Goal: Find specific page/section: Find specific page/section

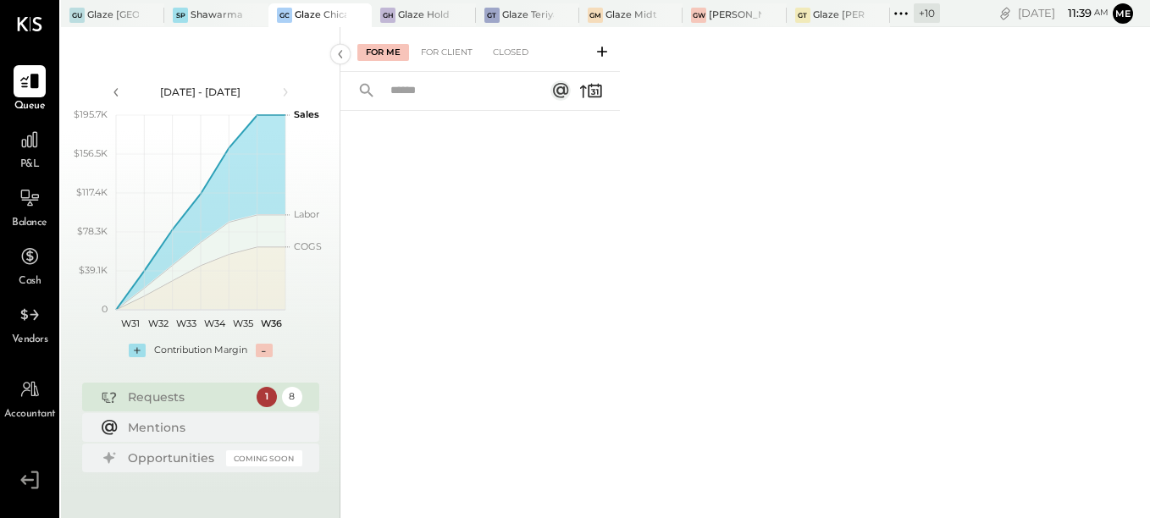
click at [902, 16] on icon at bounding box center [901, 14] width 22 height 22
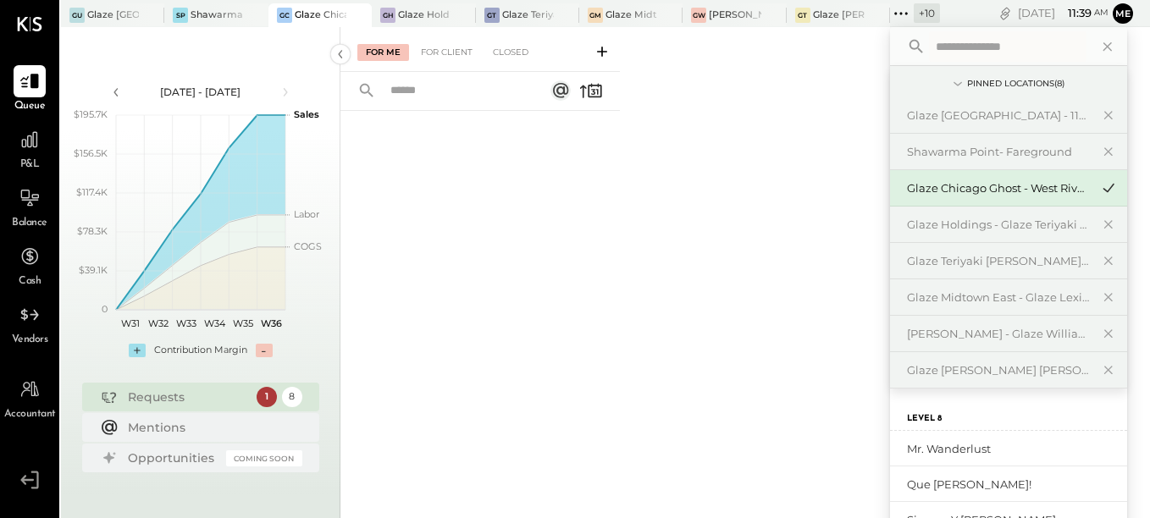
click at [935, 44] on input "text" at bounding box center [1007, 46] width 157 height 30
type input "*"
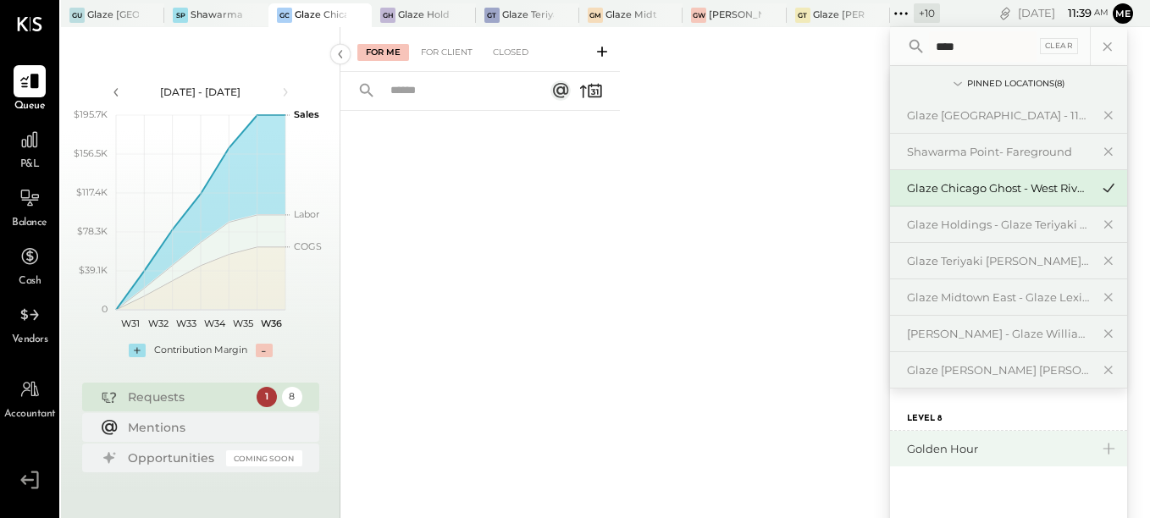
type input "****"
click at [945, 440] on div "Golden Hour" at bounding box center [1008, 449] width 237 height 36
click at [921, 454] on div "Golden Hour" at bounding box center [998, 449] width 183 height 16
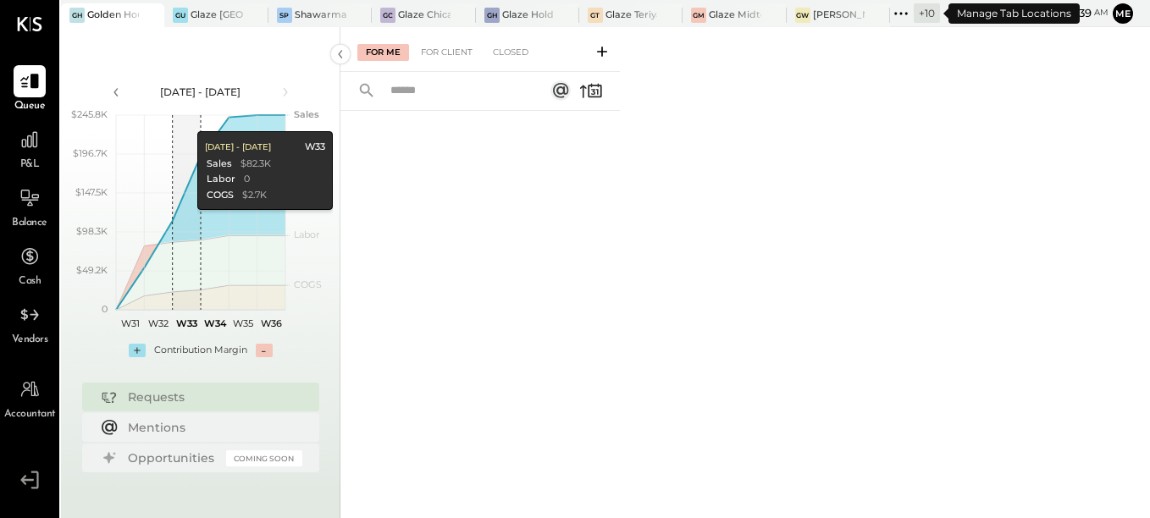
click at [899, 6] on icon at bounding box center [901, 14] width 22 height 22
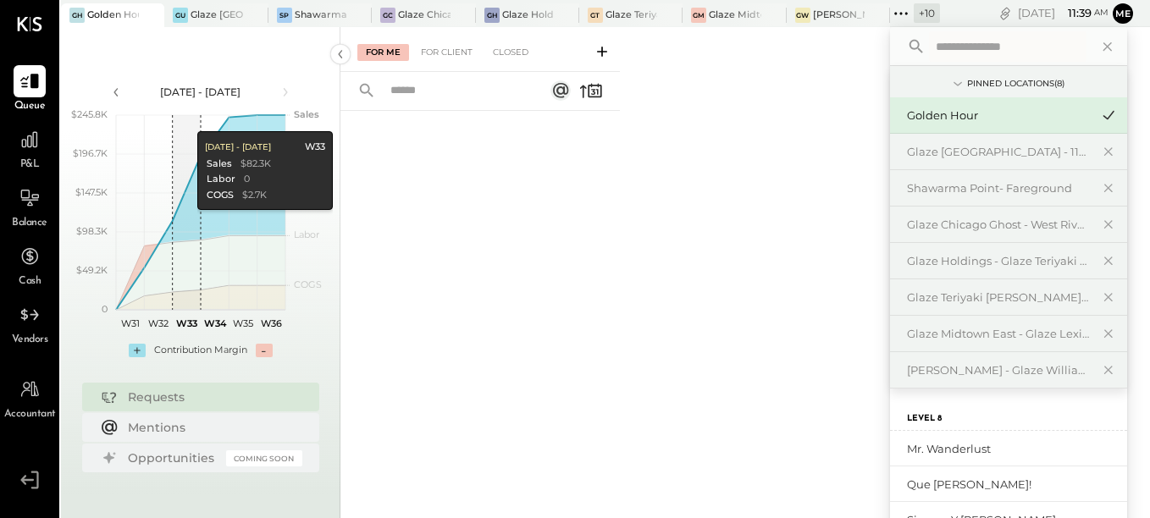
click at [964, 55] on input "text" at bounding box center [1007, 46] width 157 height 30
click at [996, 457] on div "Mr. Wanderlust" at bounding box center [1008, 449] width 237 height 36
click at [959, 447] on div "Mr. Wanderlust" at bounding box center [998, 449] width 183 height 16
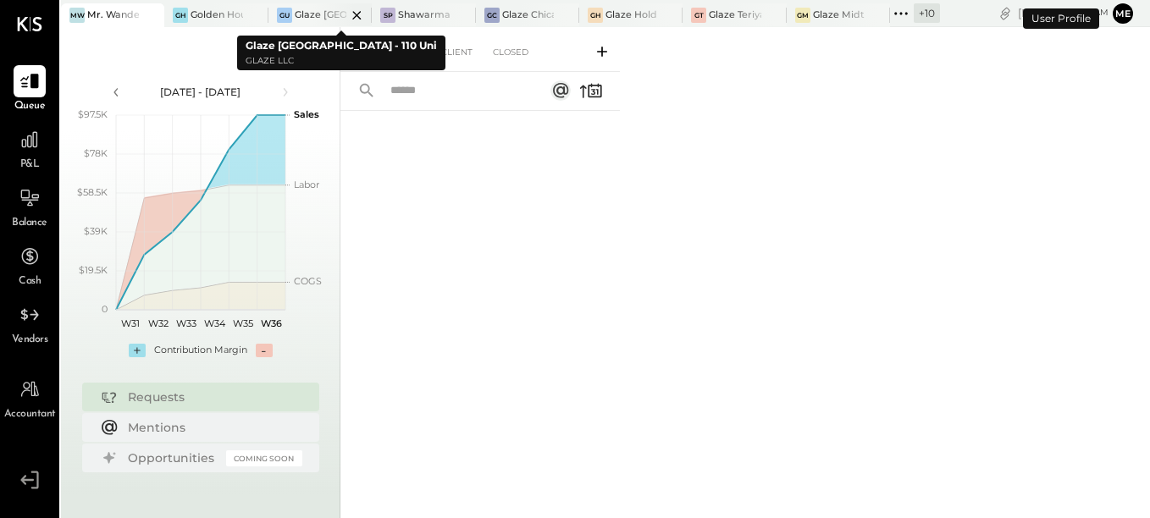
click at [349, 15] on icon at bounding box center [356, 15] width 21 height 20
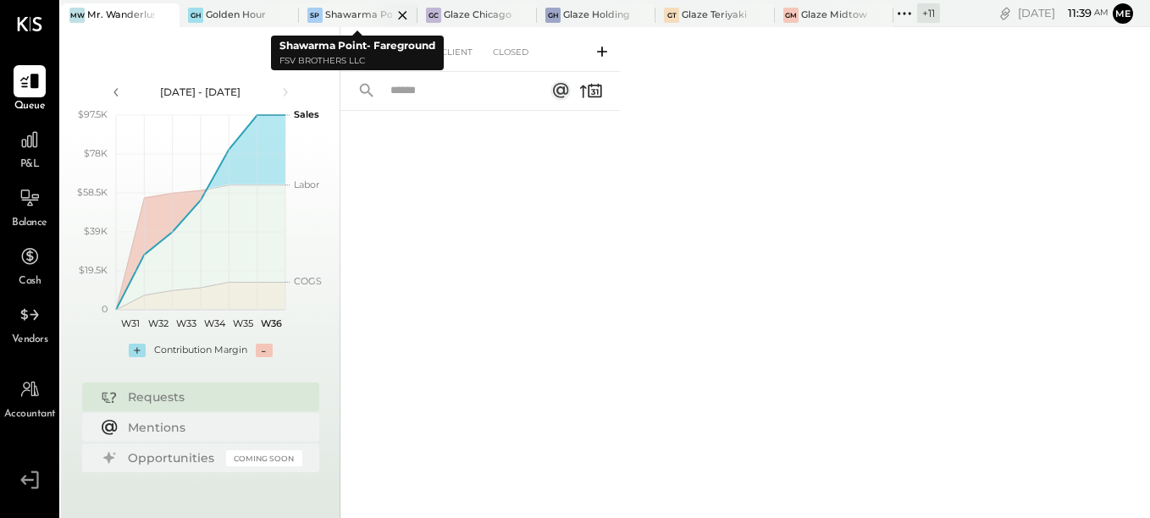
click at [406, 11] on icon at bounding box center [402, 15] width 21 height 20
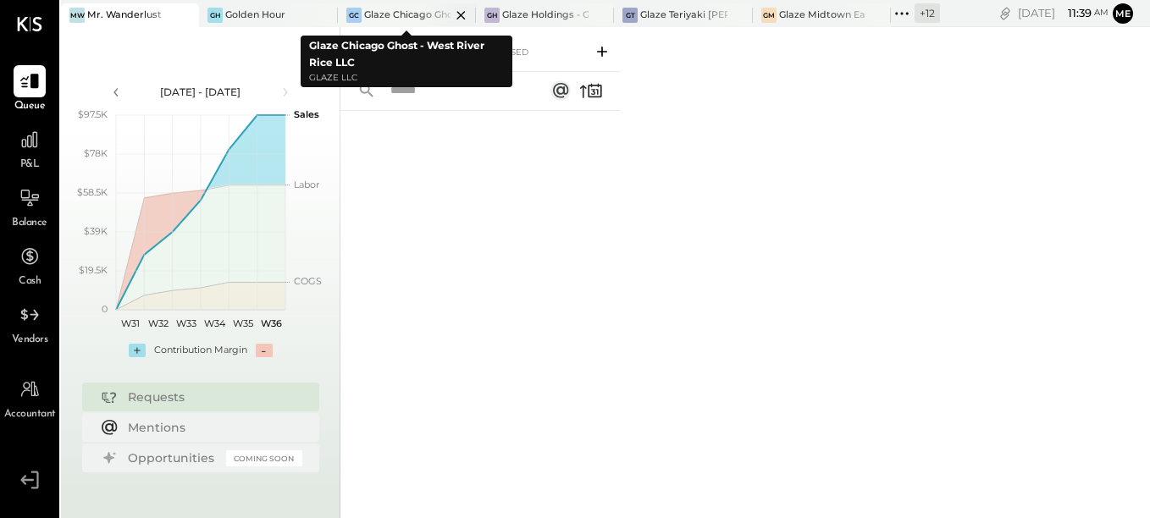
click at [461, 14] on icon at bounding box center [460, 15] width 8 height 8
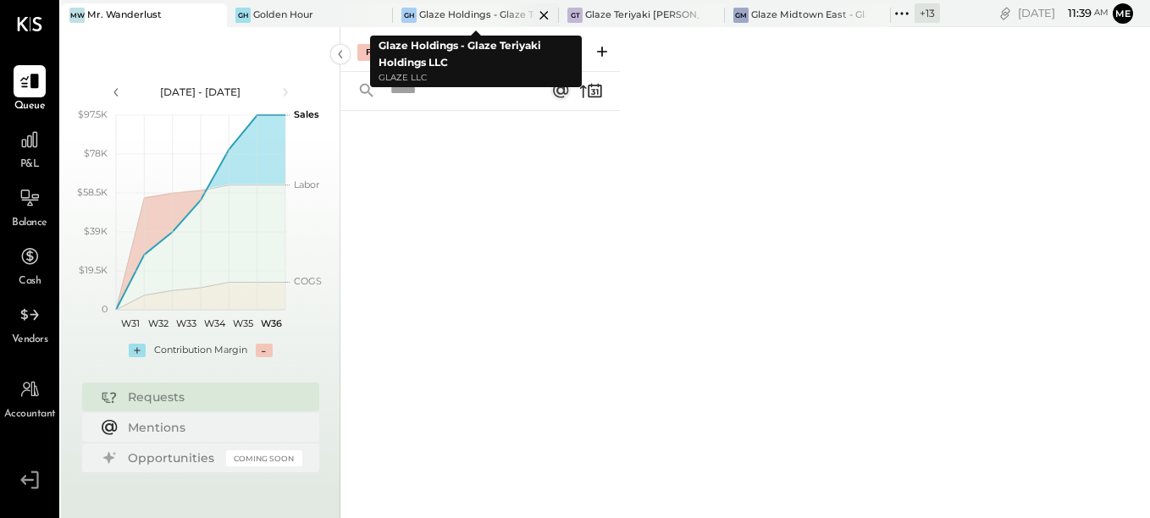
click at [543, 15] on icon at bounding box center [543, 15] width 8 height 8
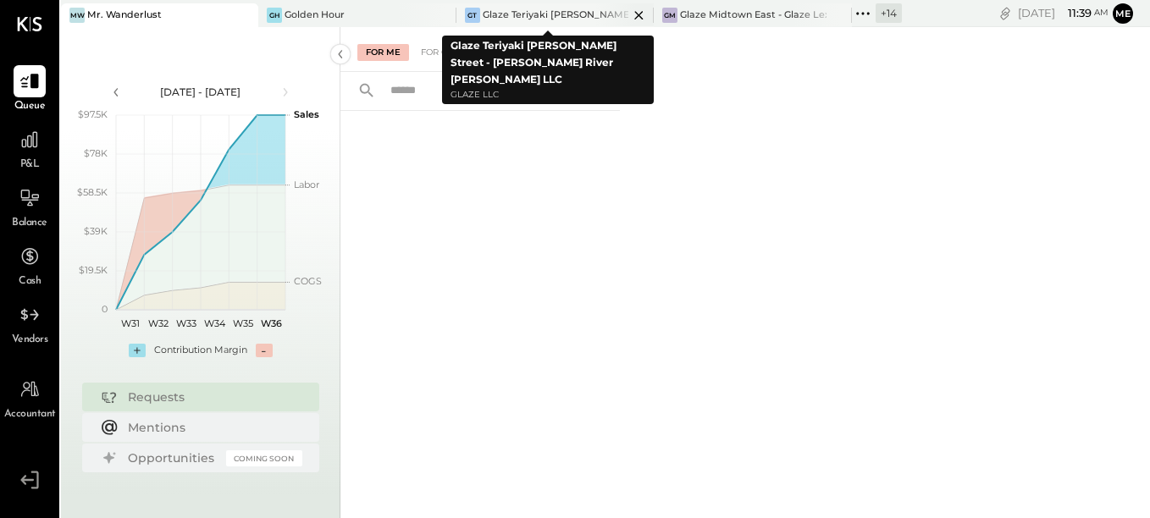
click at [628, 18] on icon at bounding box center [638, 15] width 21 height 20
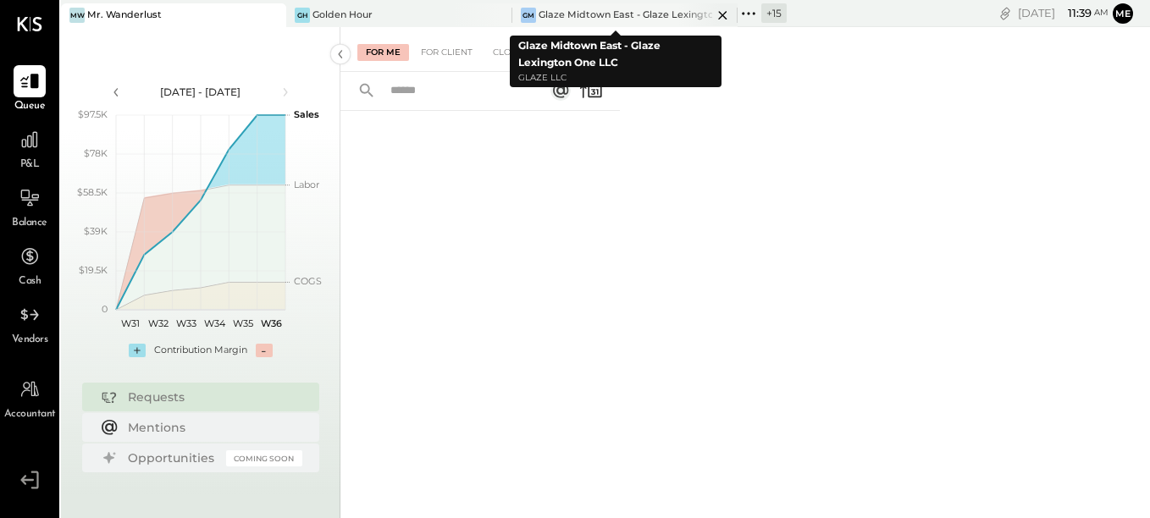
click at [712, 17] on icon at bounding box center [722, 15] width 21 height 20
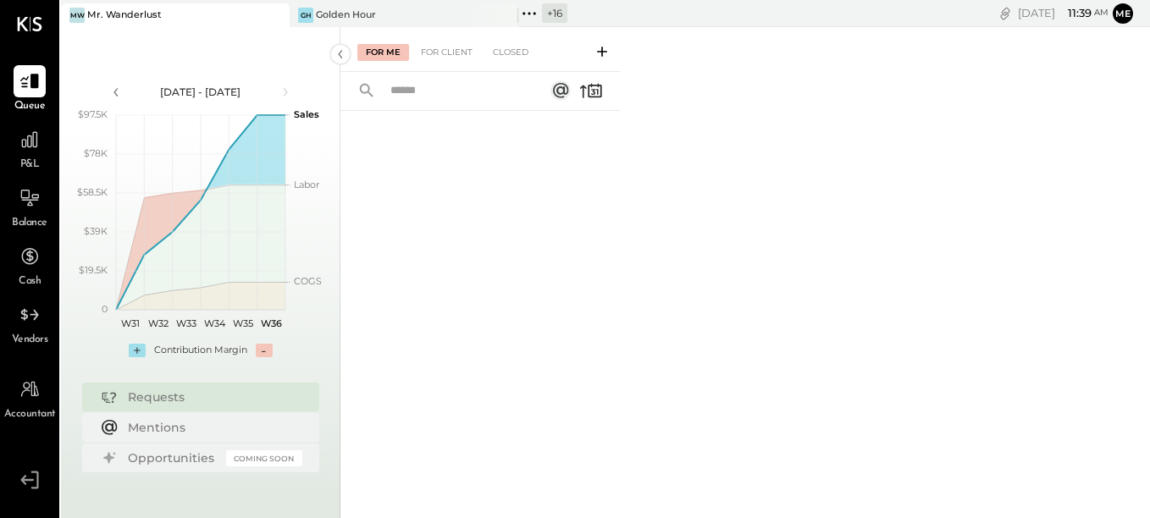
click at [526, 5] on icon at bounding box center [529, 14] width 22 height 22
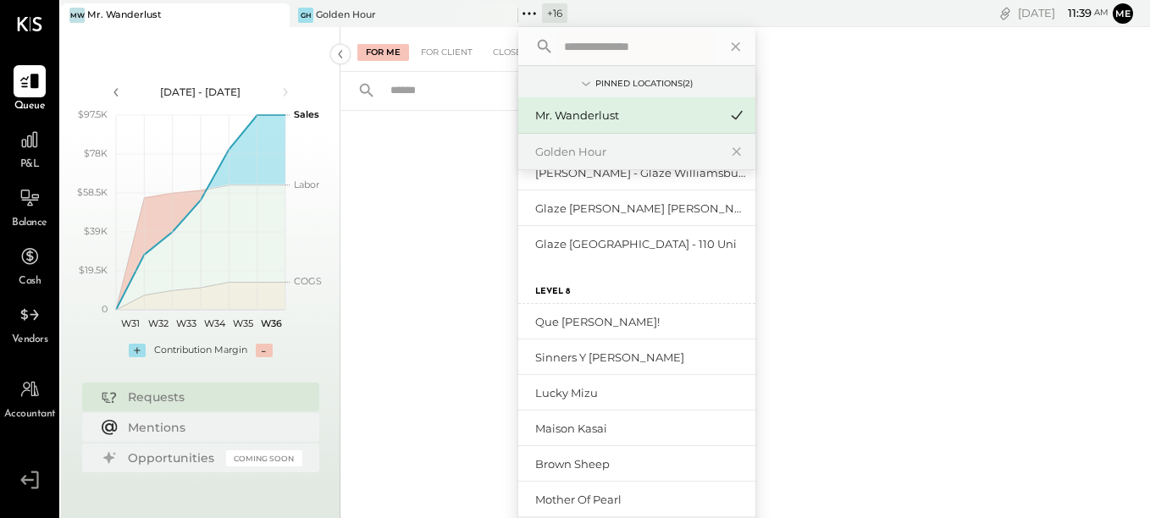
scroll to position [331, 0]
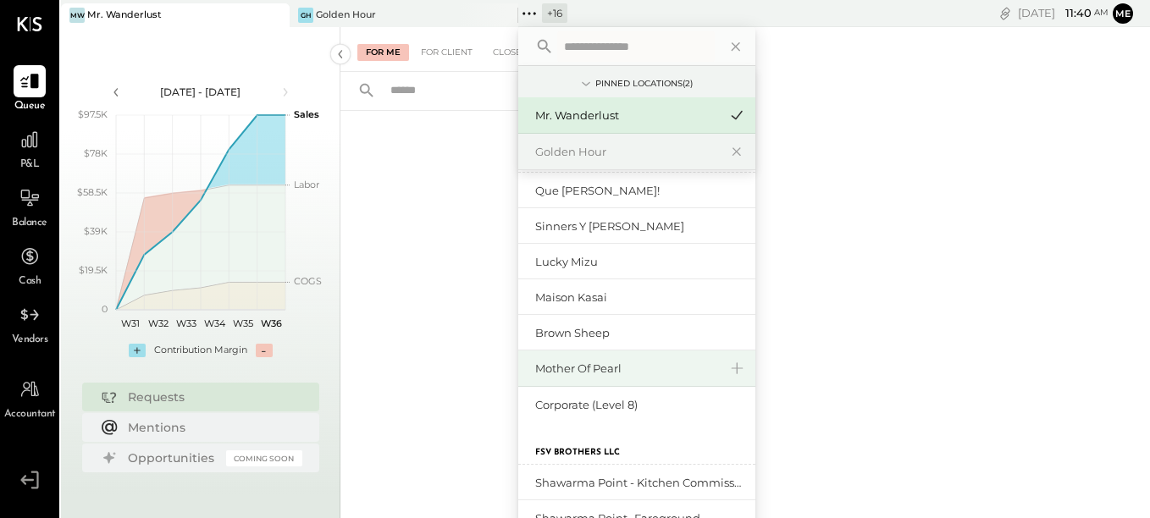
click at [566, 373] on div "Mother of Pearl" at bounding box center [626, 369] width 183 height 16
